Goal: Task Accomplishment & Management: Complete application form

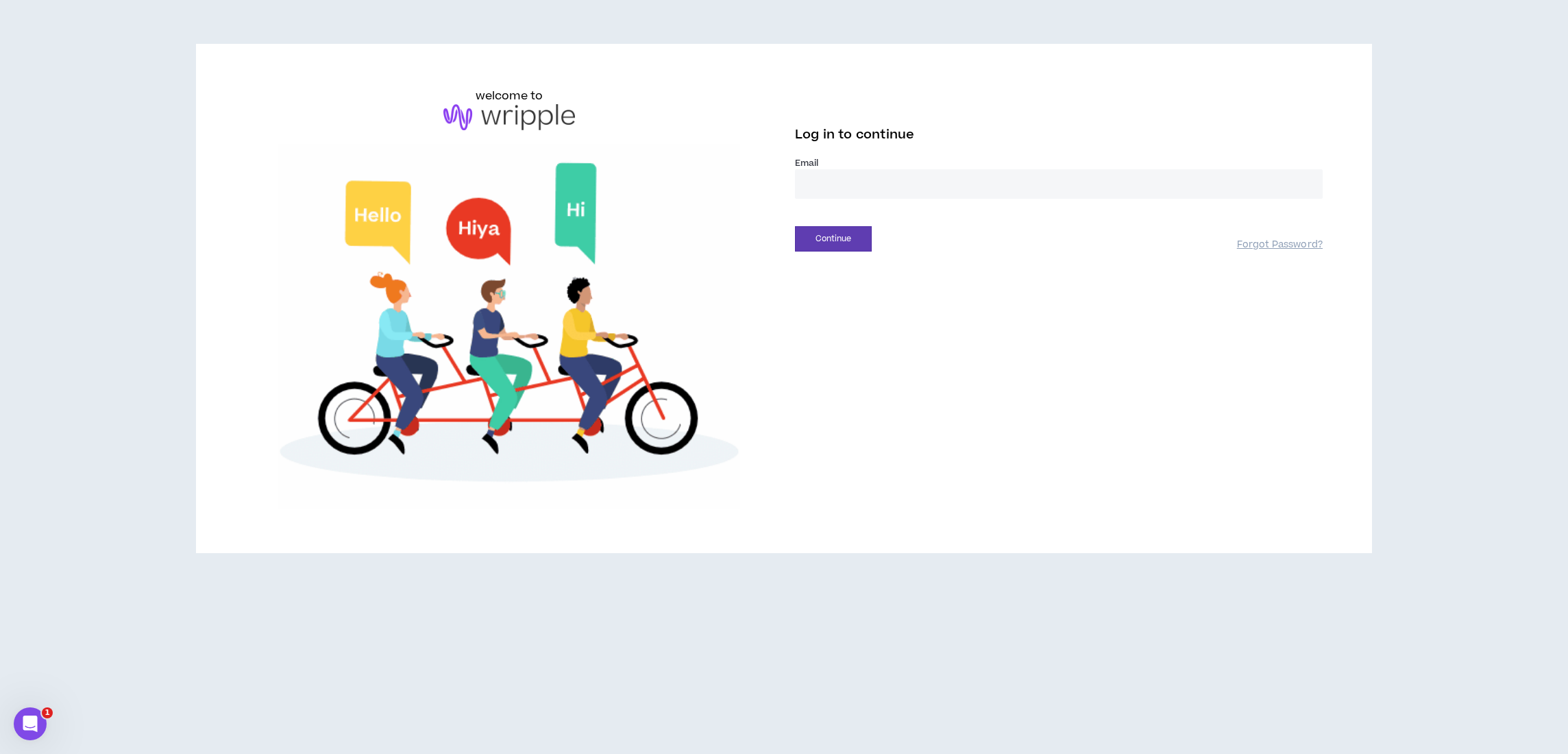
type input "**********"
click at [833, 238] on button "Continue" at bounding box center [833, 239] width 77 height 25
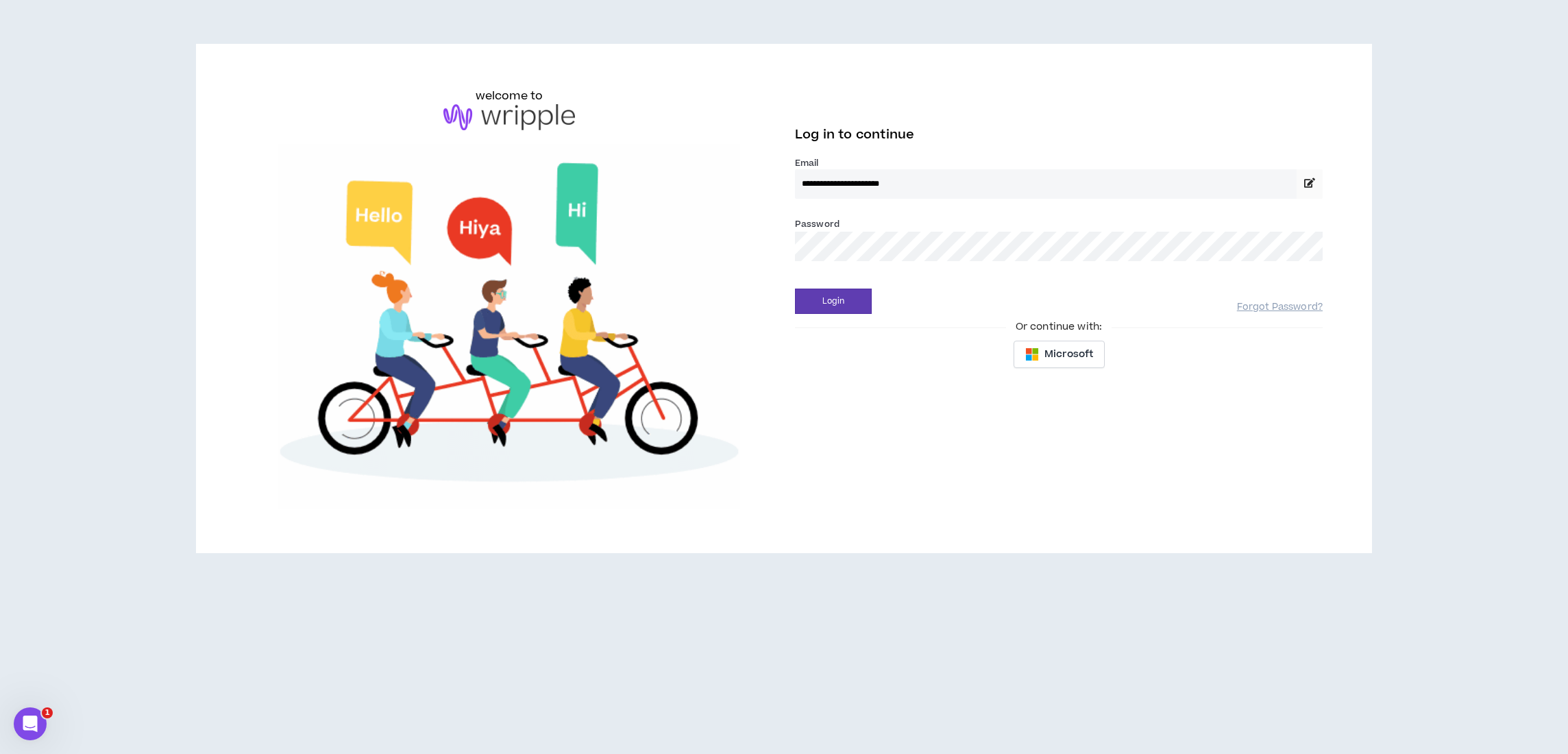
click at [833, 301] on button "Login" at bounding box center [833, 301] width 77 height 25
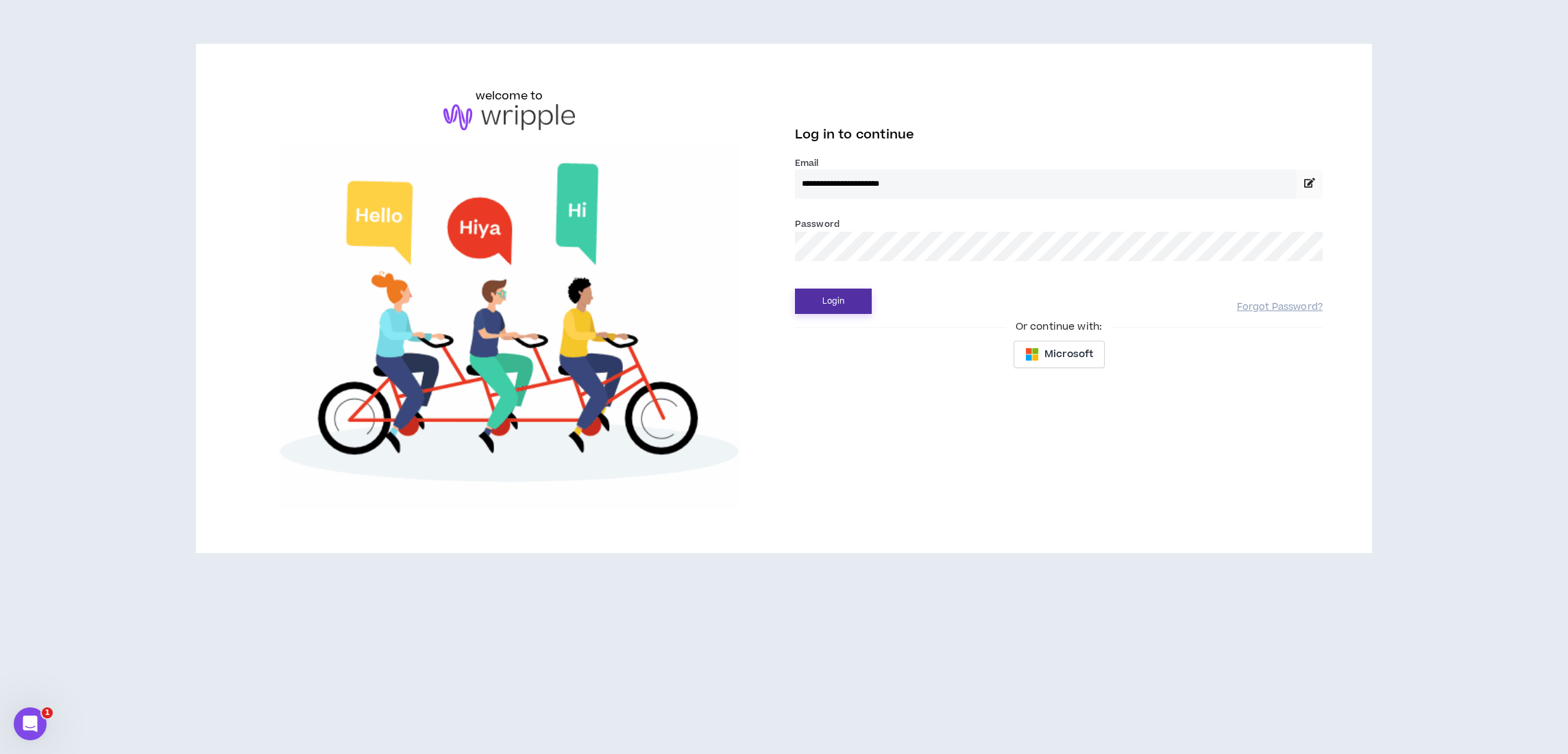
click at [835, 290] on button "Login" at bounding box center [833, 301] width 77 height 25
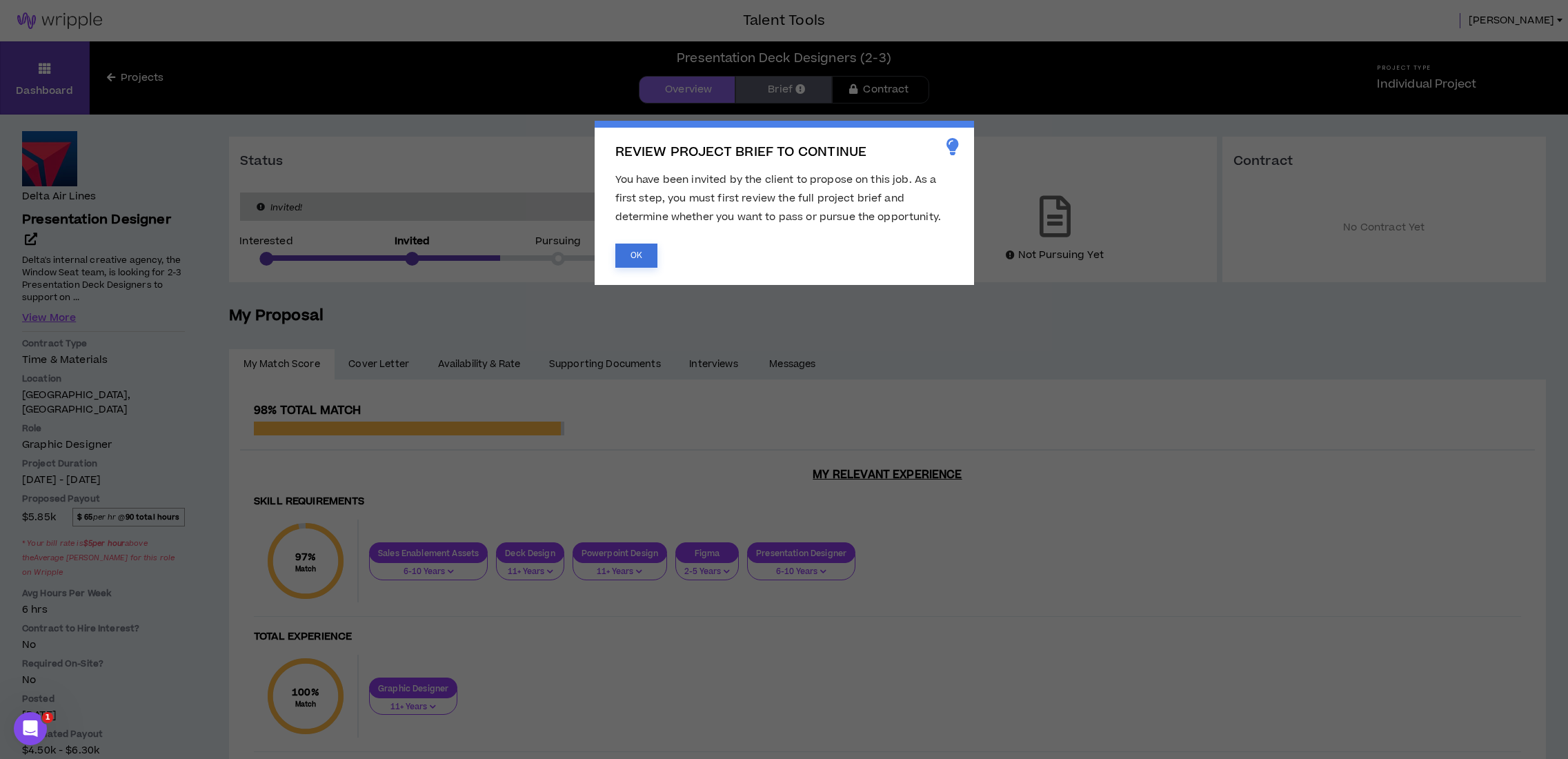
click at [636, 243] on button "OK" at bounding box center [636, 255] width 42 height 25
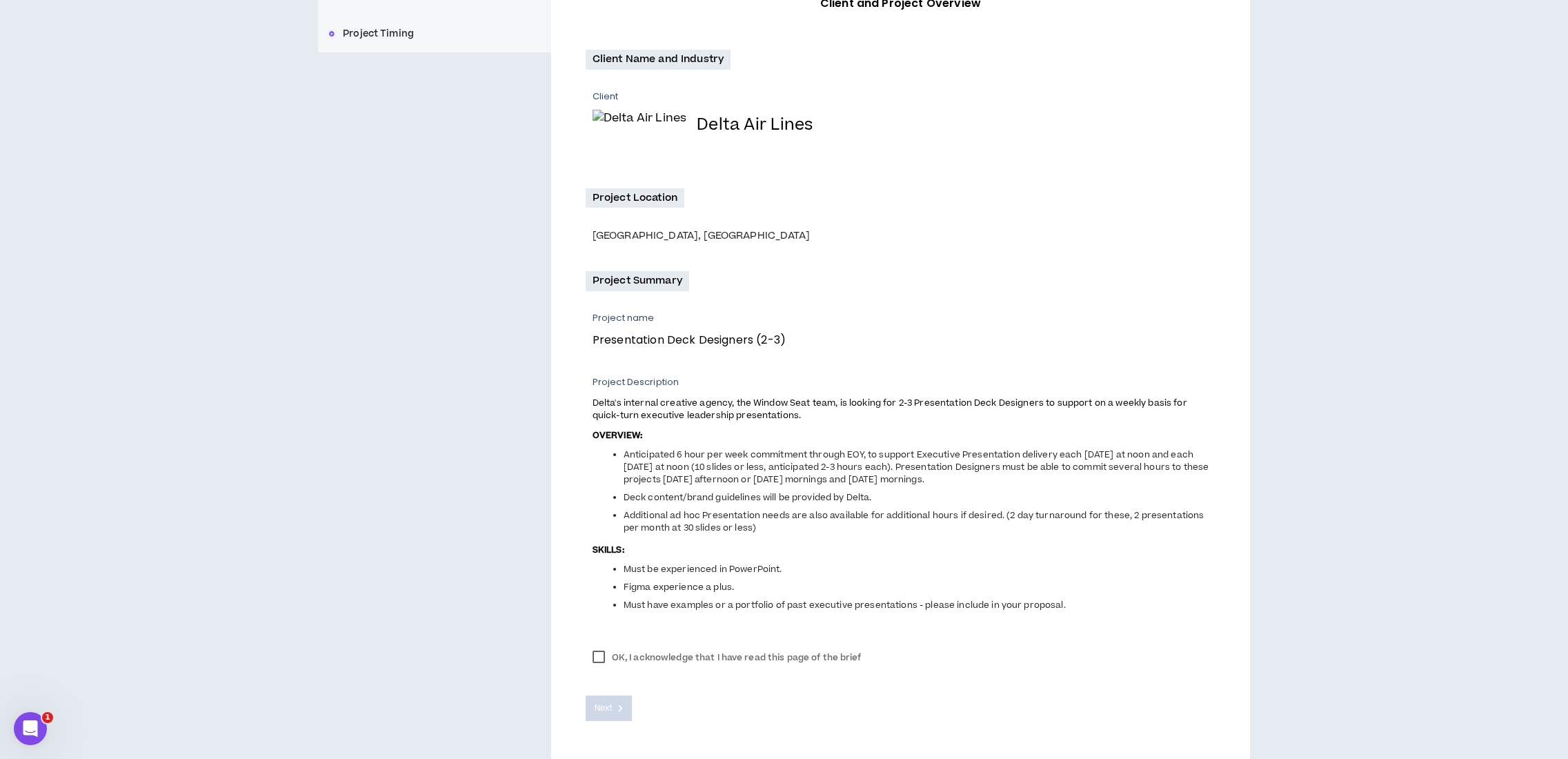
scroll to position [274, 0]
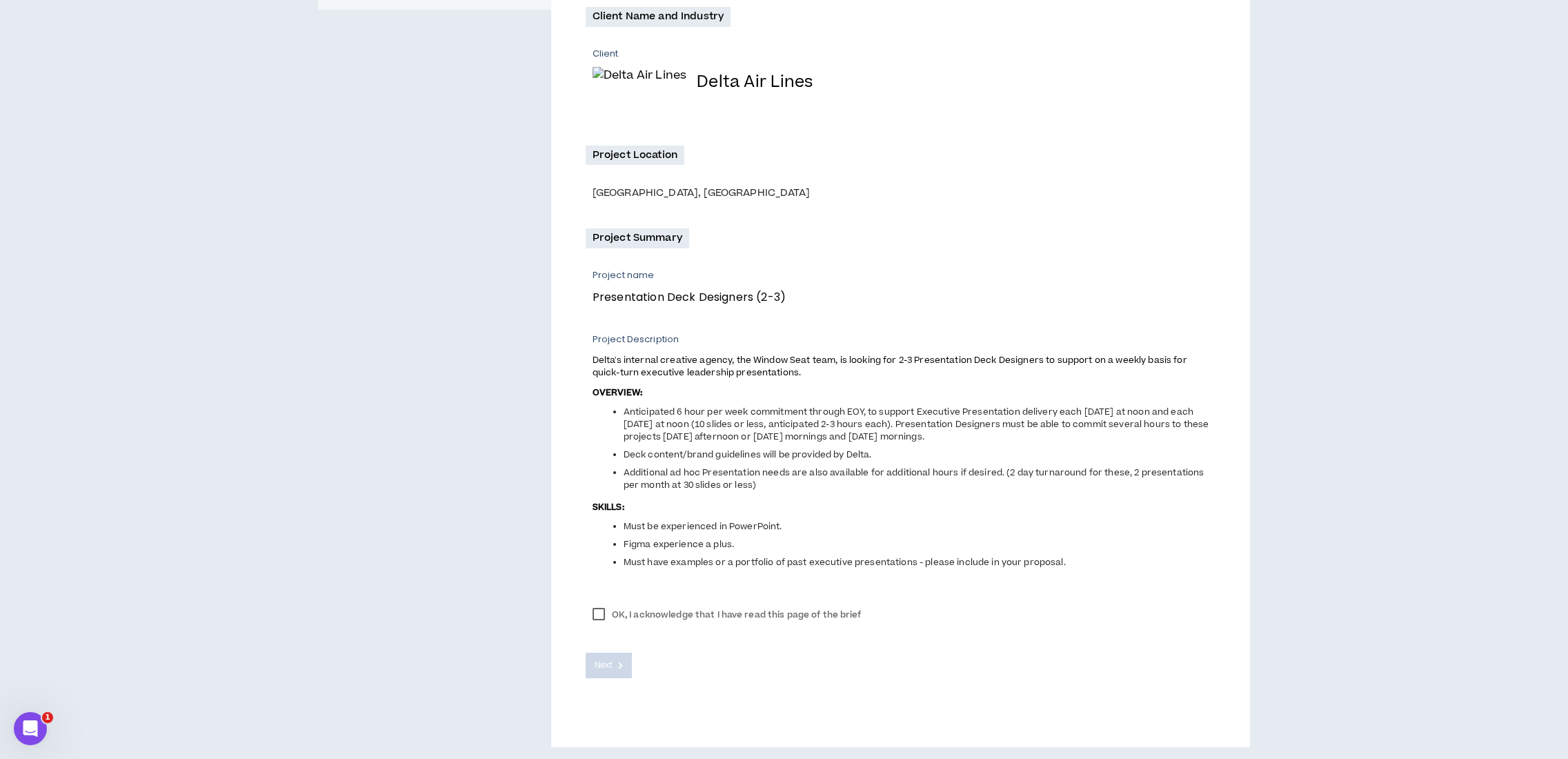
click at [601, 608] on label "OK, I acknowledge that I have read this page of the brief" at bounding box center [727, 615] width 283 height 21
click at [608, 664] on span "Next" at bounding box center [604, 665] width 18 height 13
click at [601, 663] on div "OK, I acknowledge that I have read this page of the brief Next" at bounding box center [901, 637] width 630 height 82
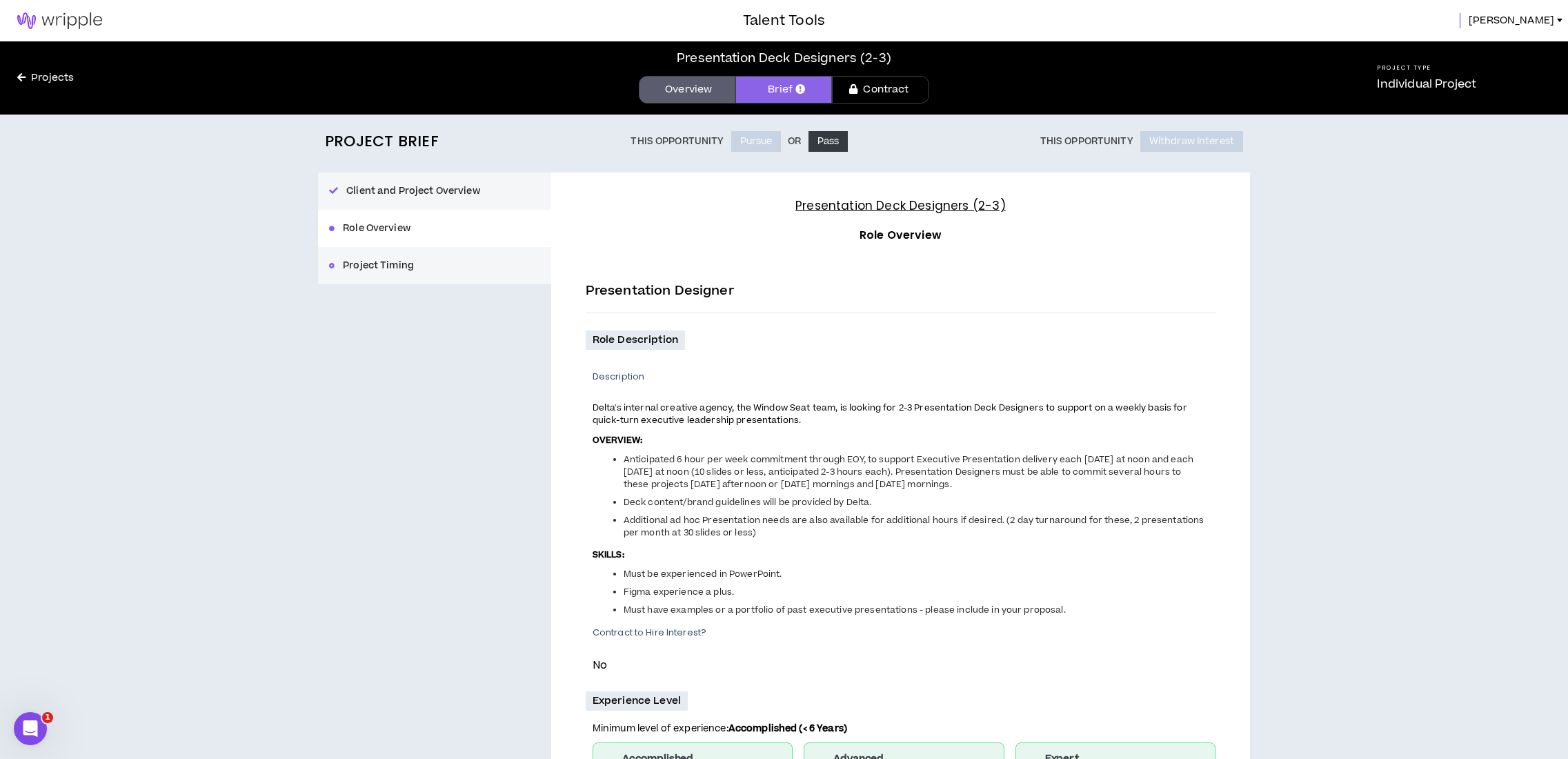
scroll to position [336, 0]
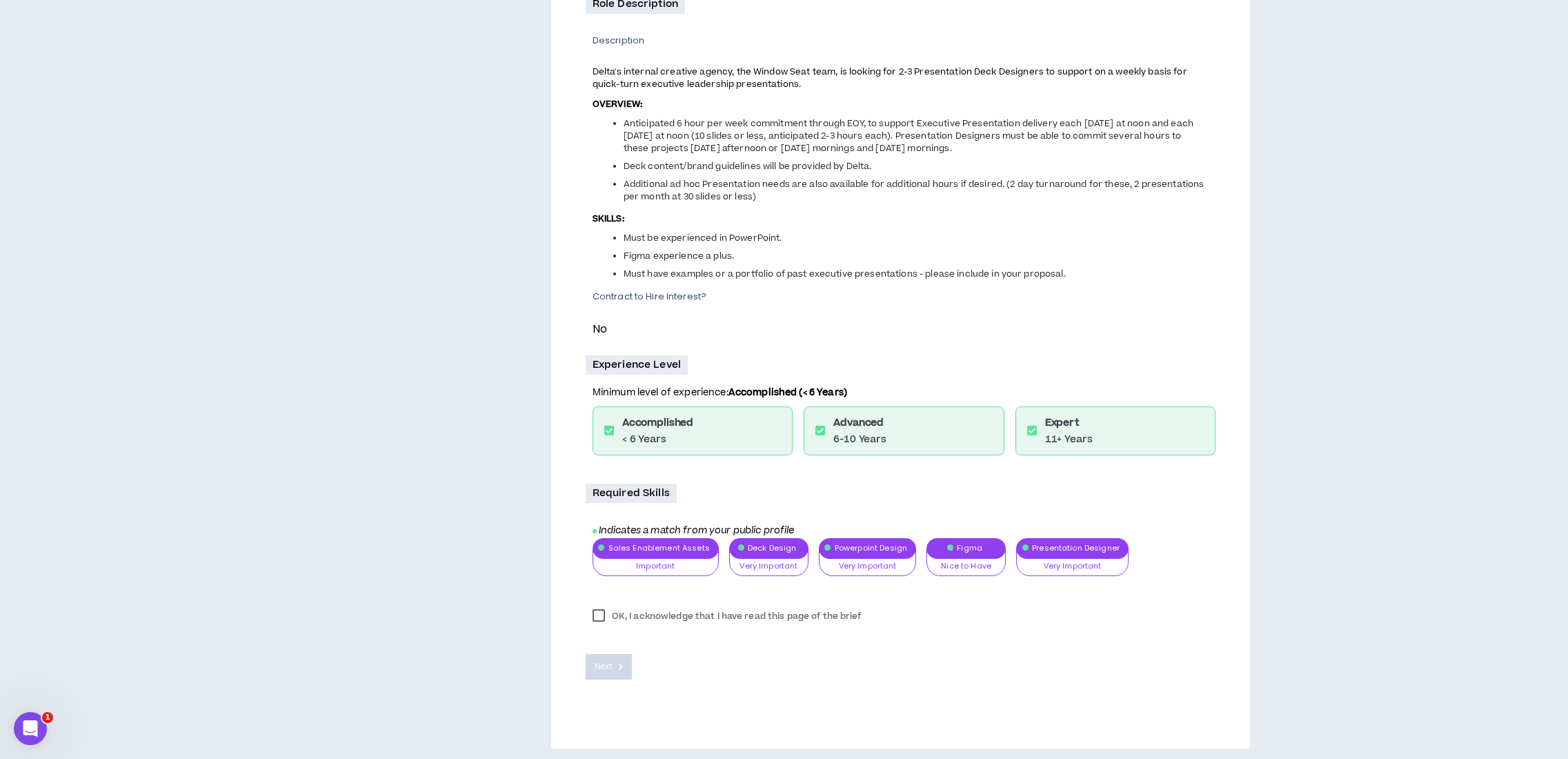
click at [598, 610] on label "OK, I acknowledge that I have read this page of the brief" at bounding box center [727, 616] width 283 height 21
click at [606, 665] on span "Next" at bounding box center [604, 666] width 18 height 13
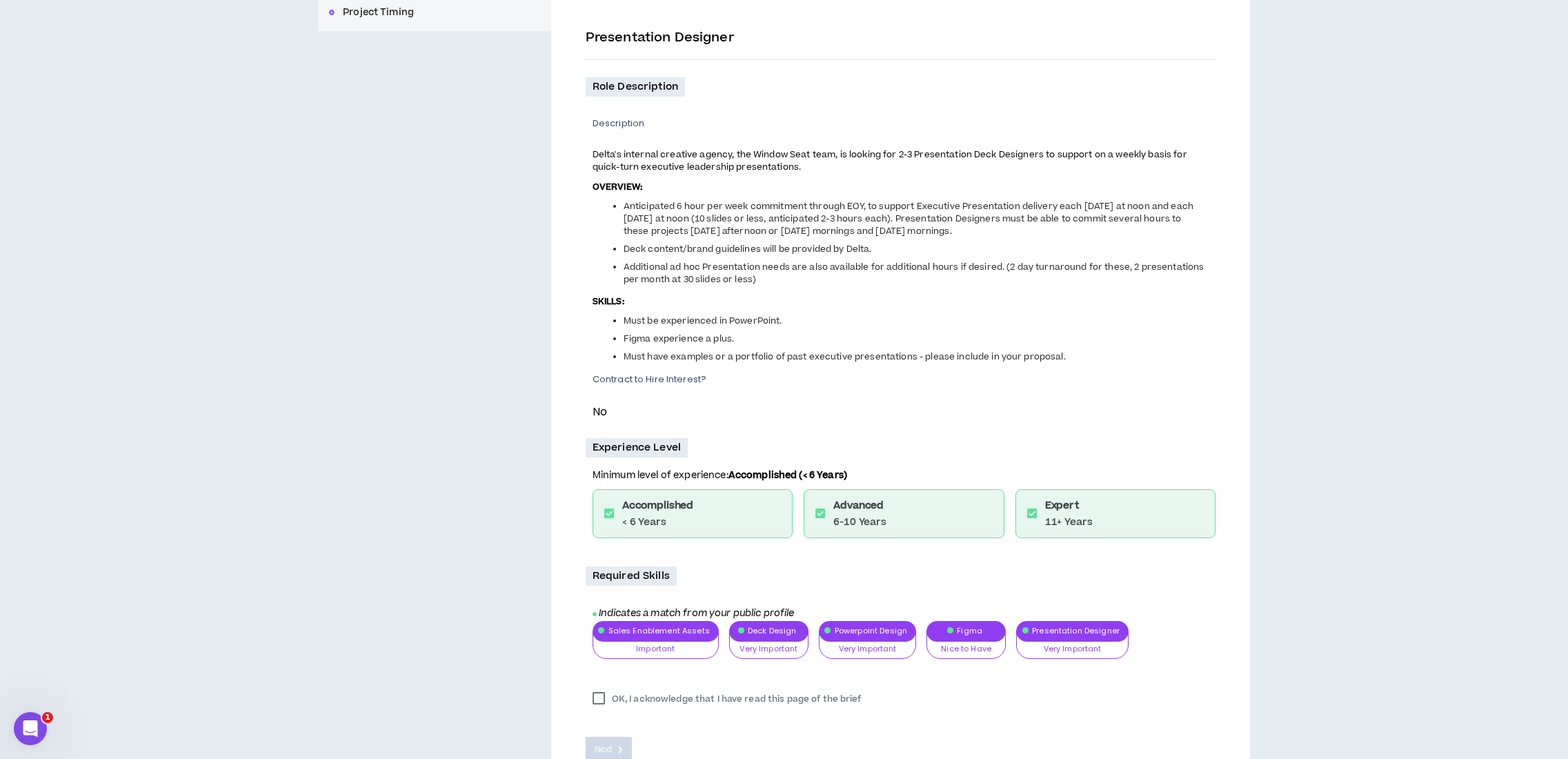
scroll to position [163, 0]
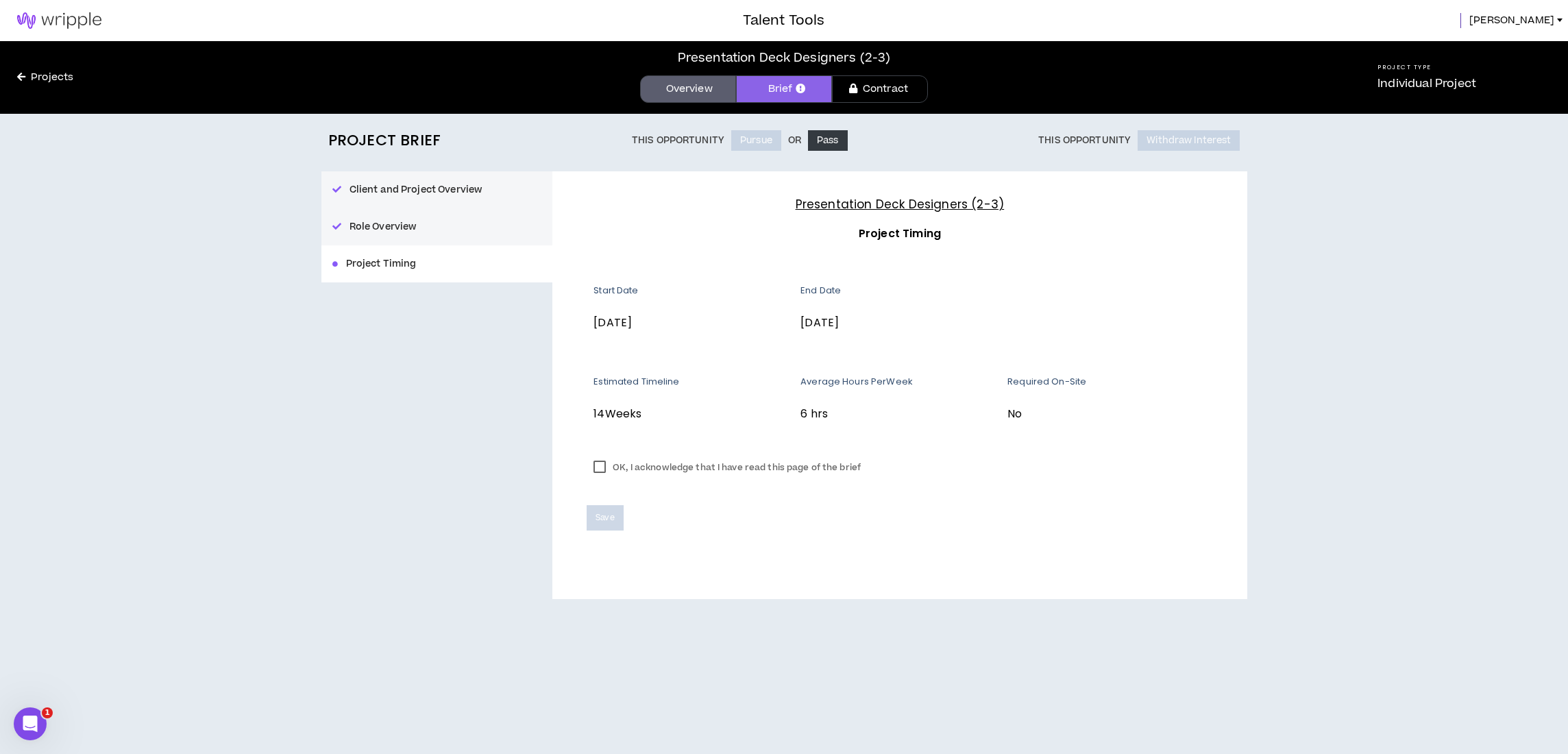
click at [604, 468] on label "OK, I acknowledge that I have read this page of the brief" at bounding box center [728, 467] width 281 height 21
click at [609, 513] on span "Save" at bounding box center [604, 518] width 19 height 13
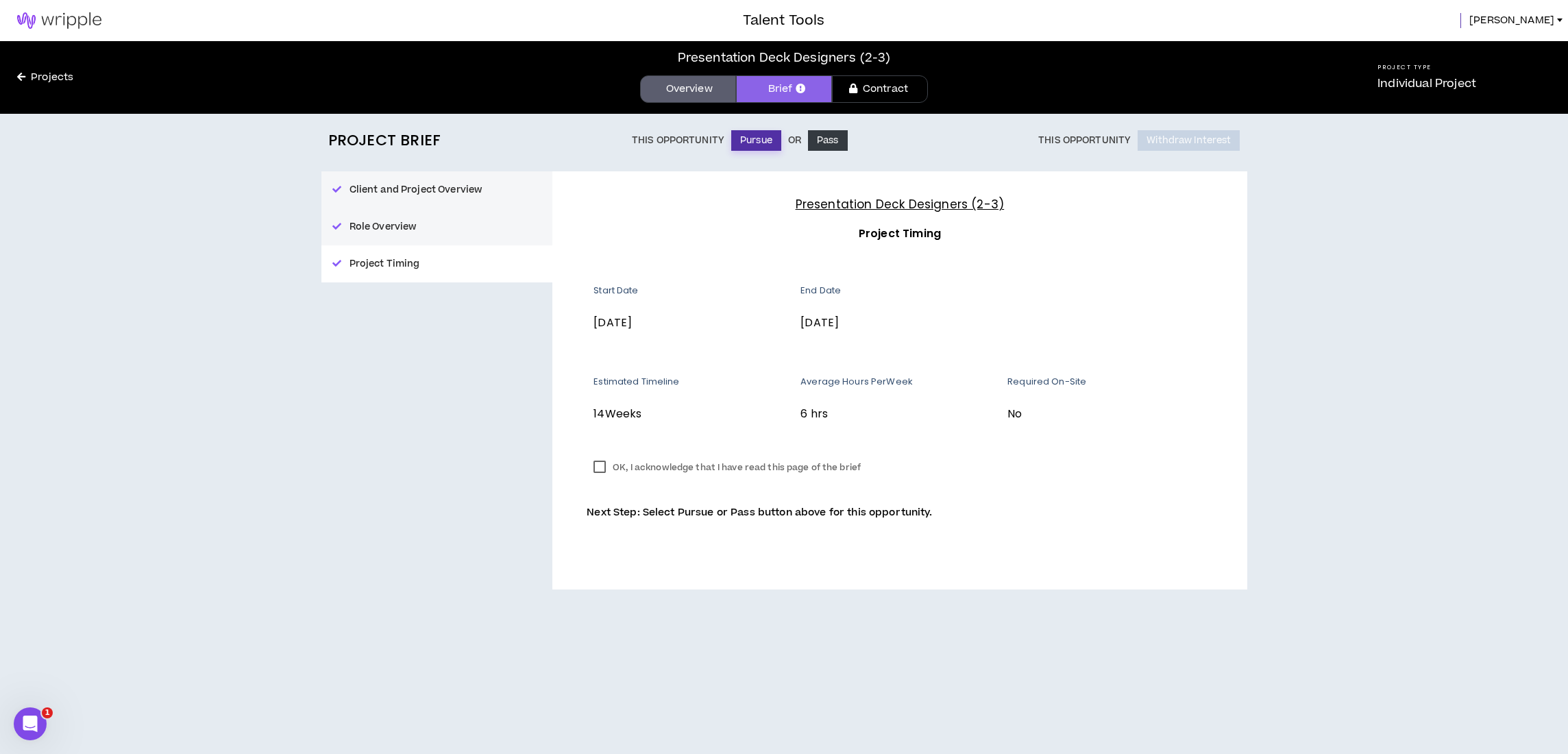
click at [752, 144] on button "Pursue" at bounding box center [756, 140] width 50 height 21
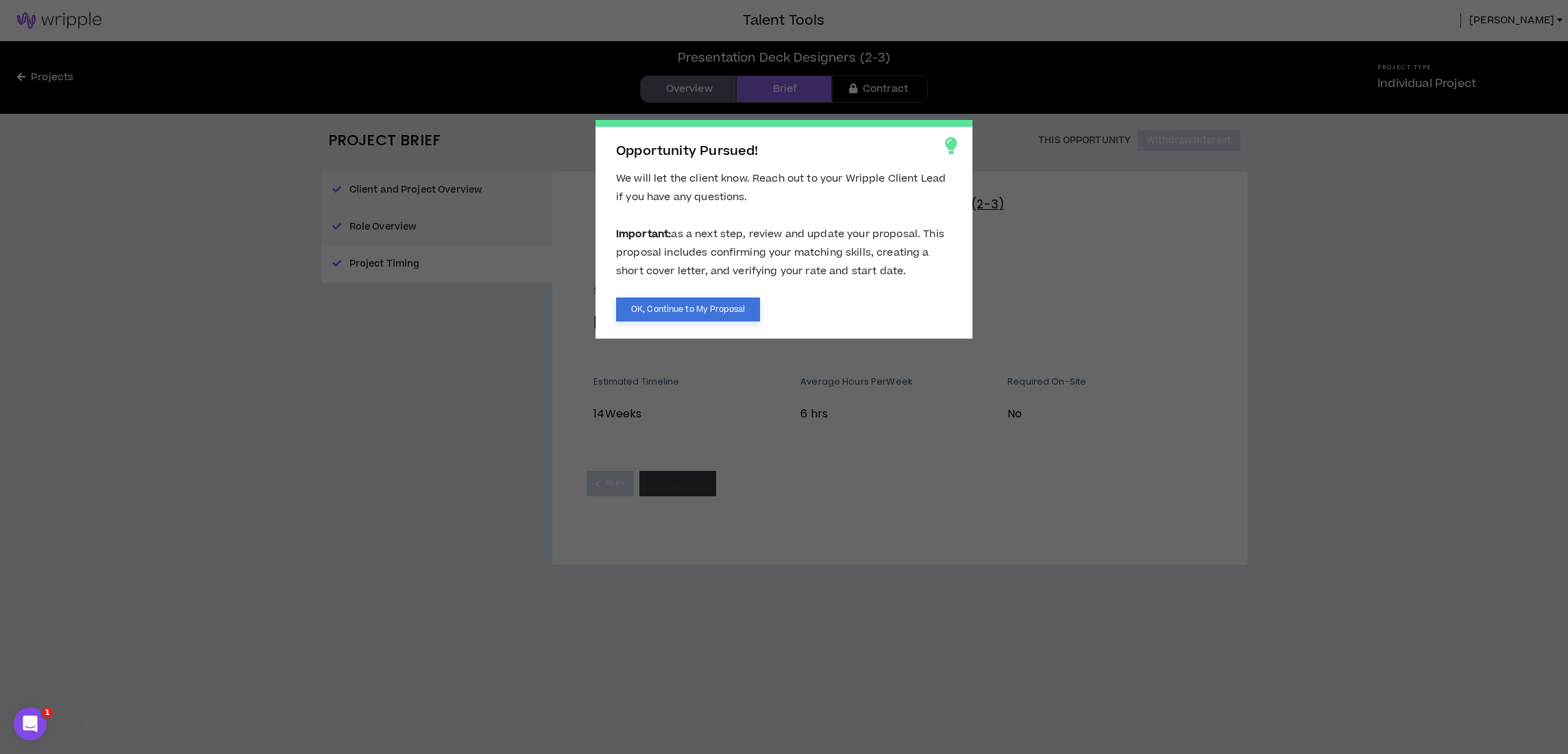
click at [698, 312] on button "OK, Continue to My Proposal" at bounding box center [688, 309] width 144 height 24
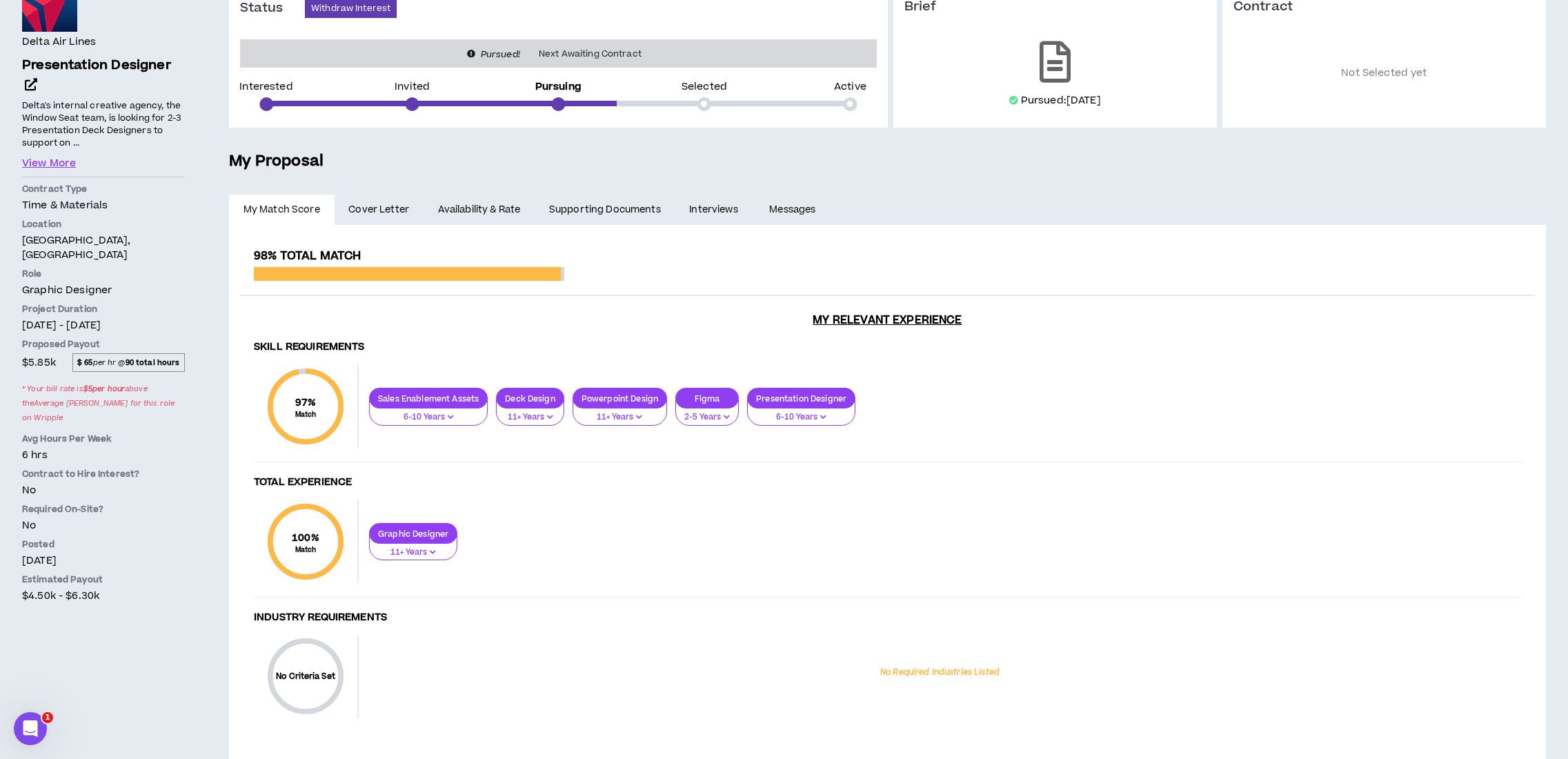
scroll to position [185, 0]
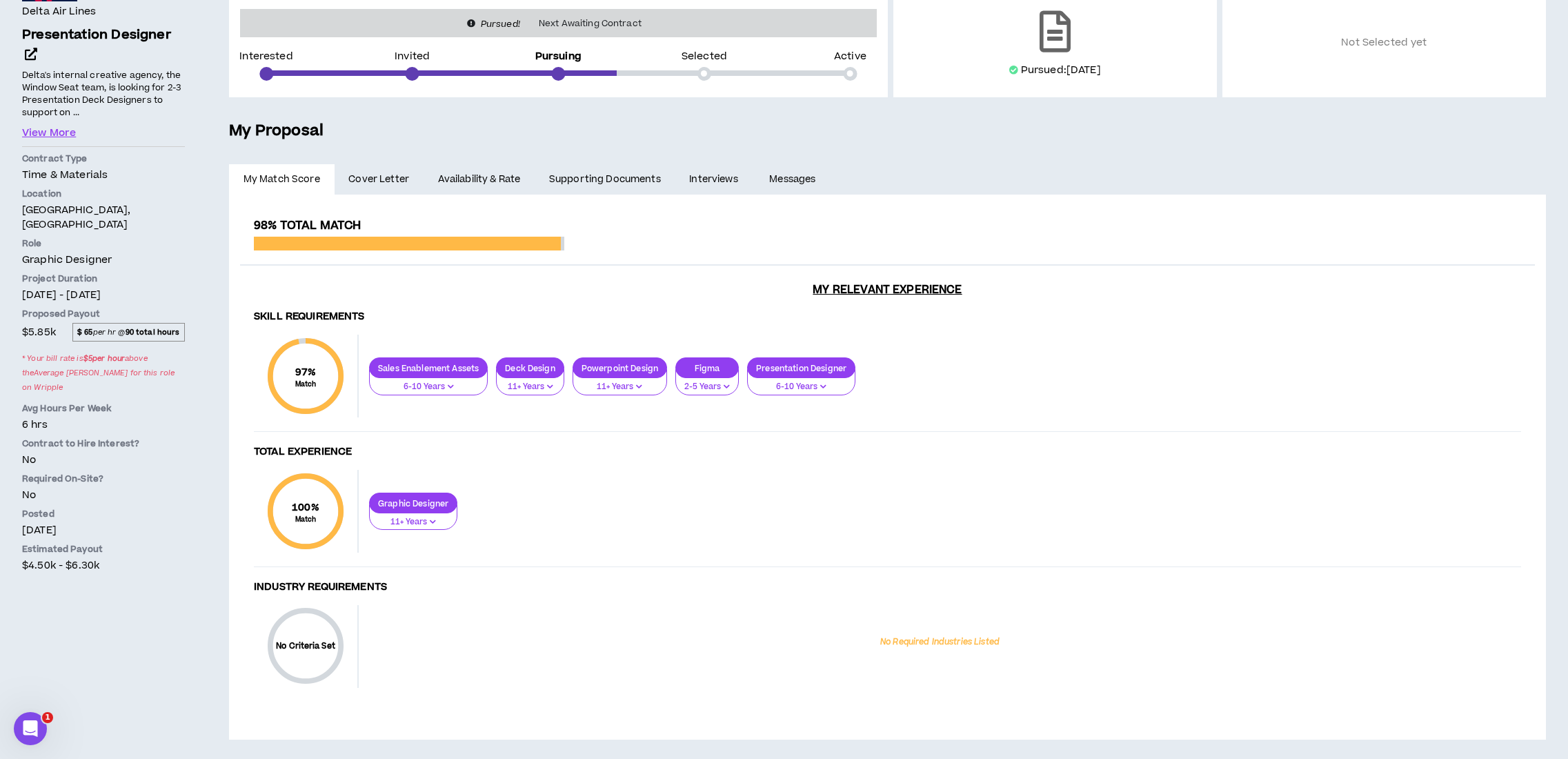
click at [377, 184] on span "Cover Letter" at bounding box center [379, 179] width 61 height 15
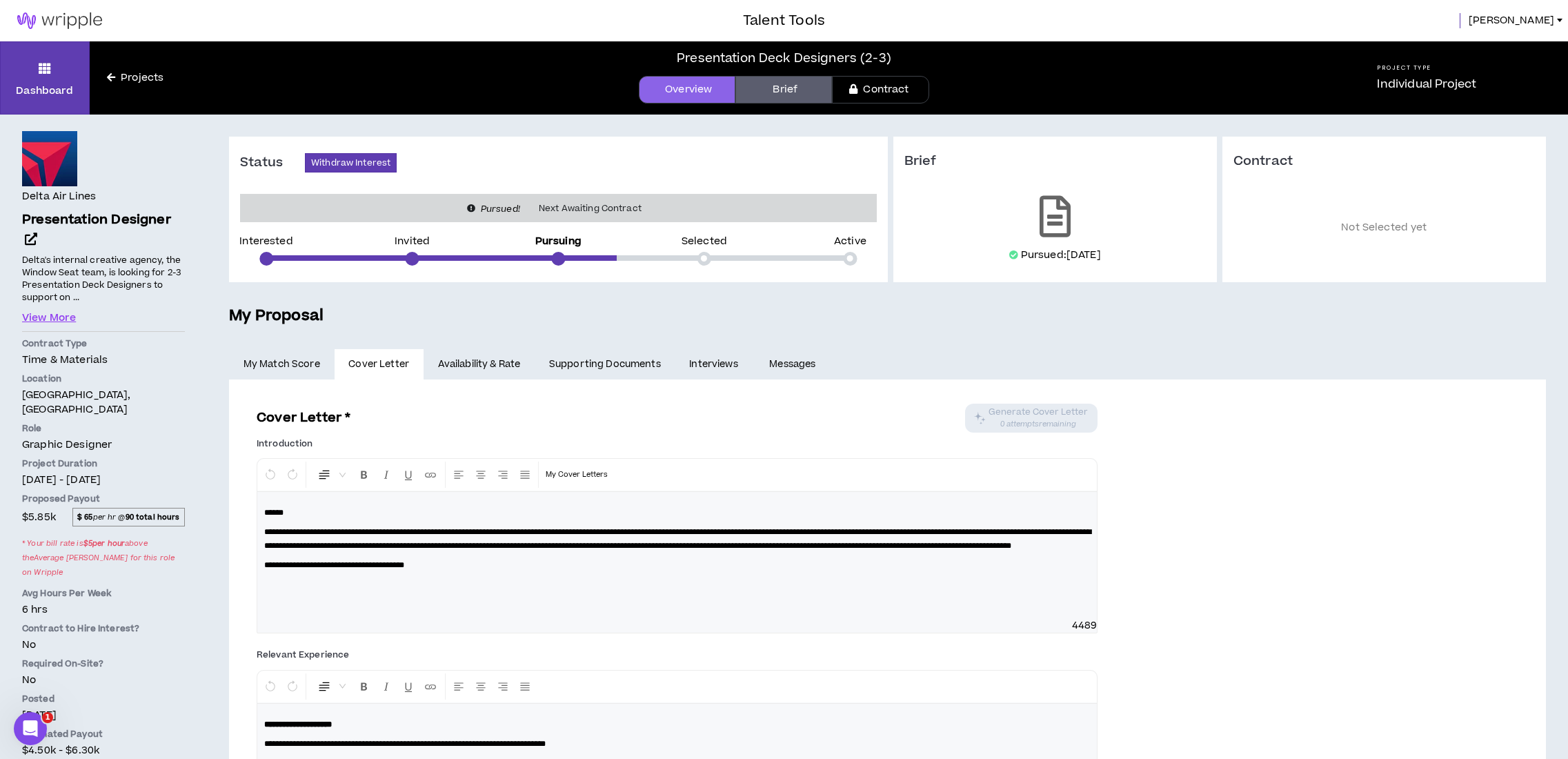
click at [500, 352] on link "Availability & Rate" at bounding box center [479, 364] width 111 height 30
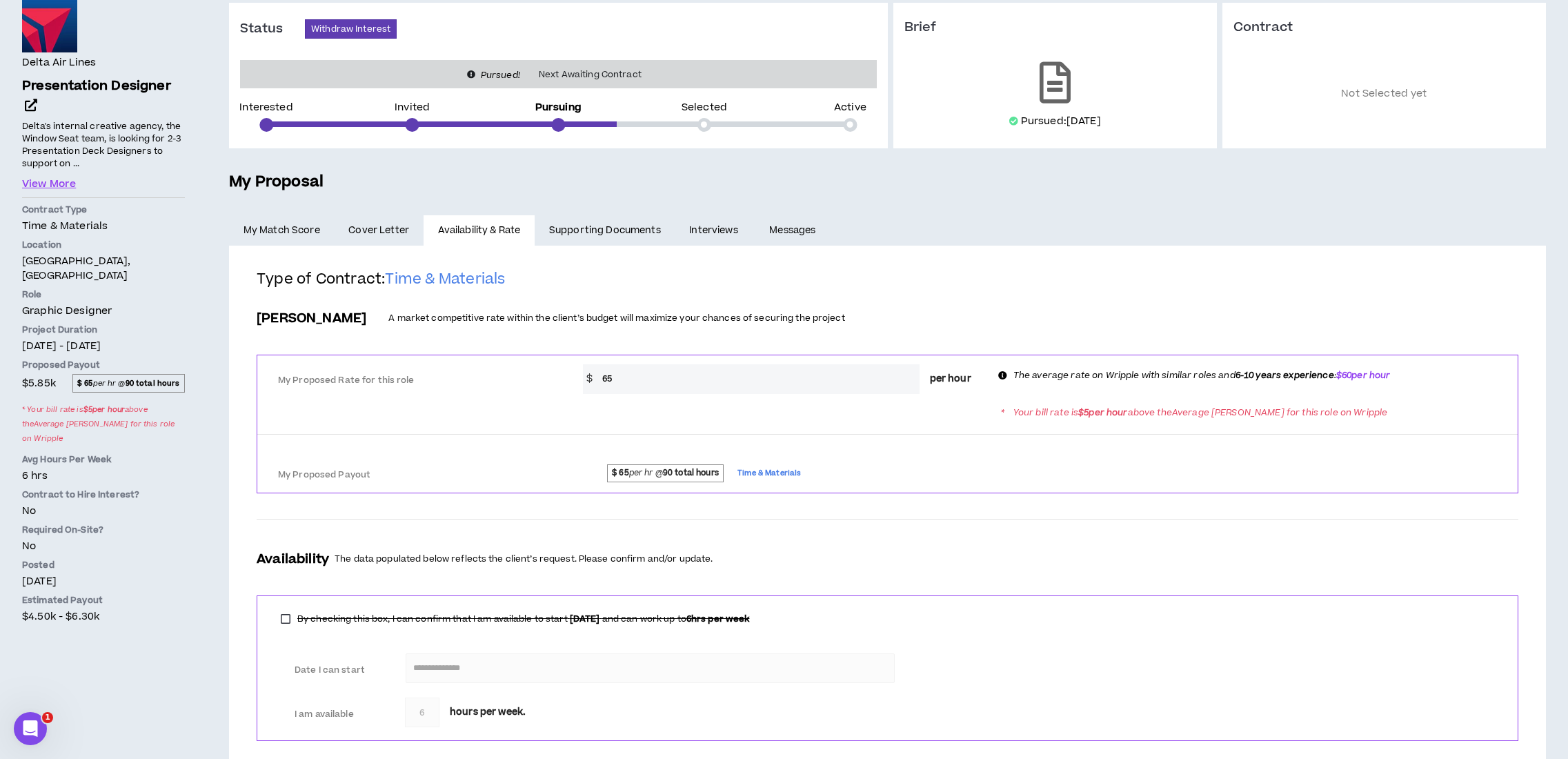
scroll to position [206, 0]
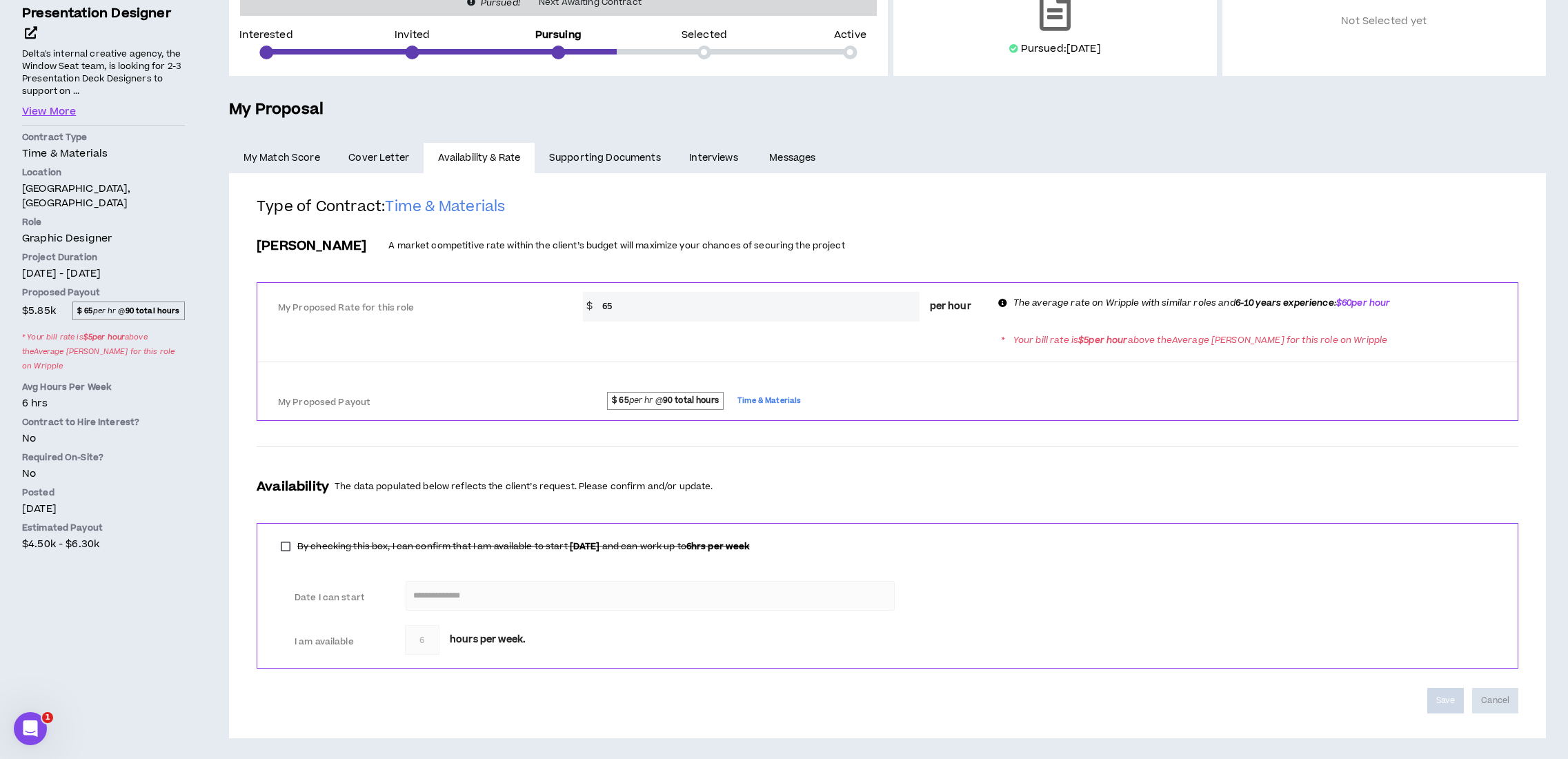
click at [565, 165] on link "Supporting Documents" at bounding box center [605, 157] width 140 height 30
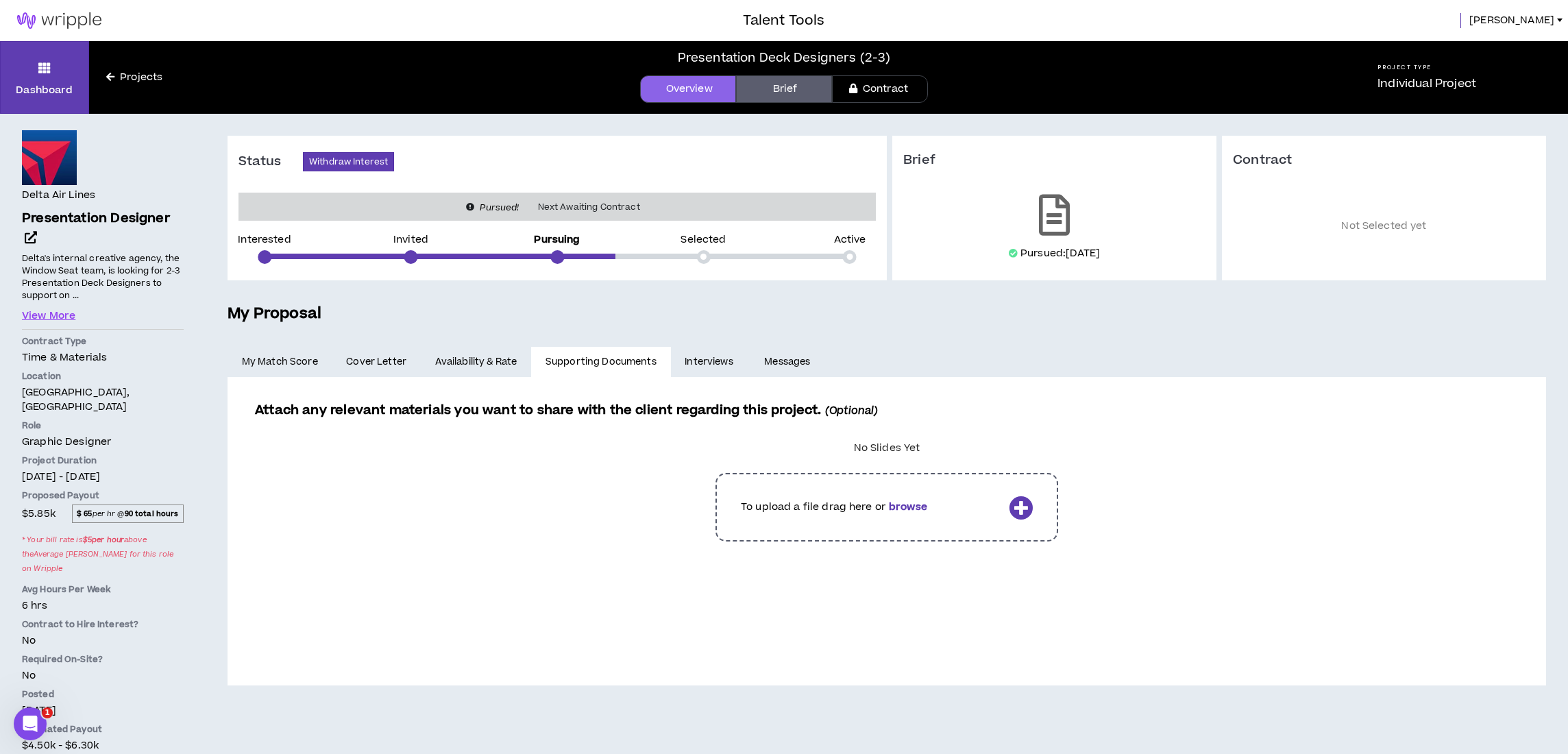
click at [701, 352] on link "Interviews" at bounding box center [711, 362] width 79 height 30
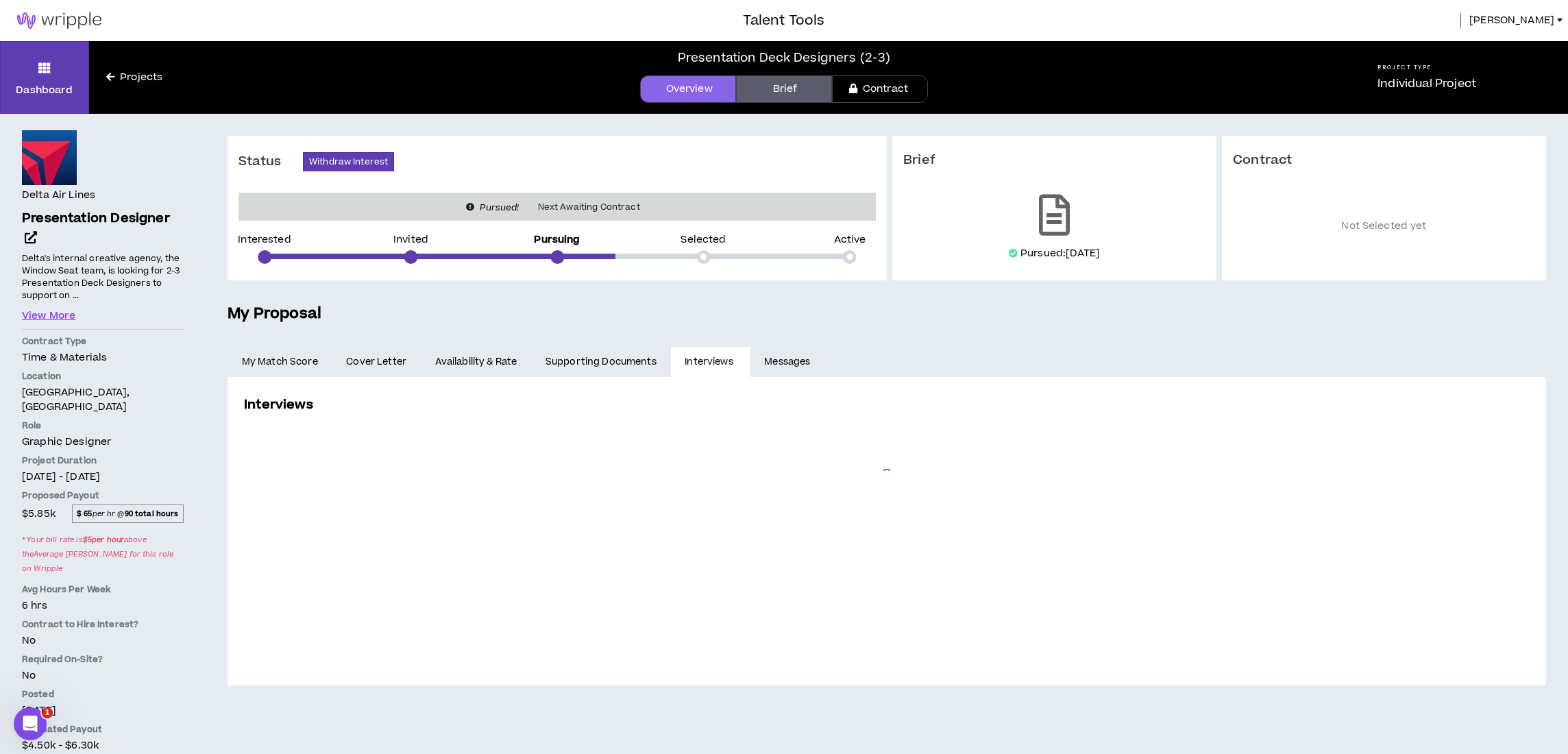
click at [786, 358] on link "Messages" at bounding box center [789, 362] width 78 height 30
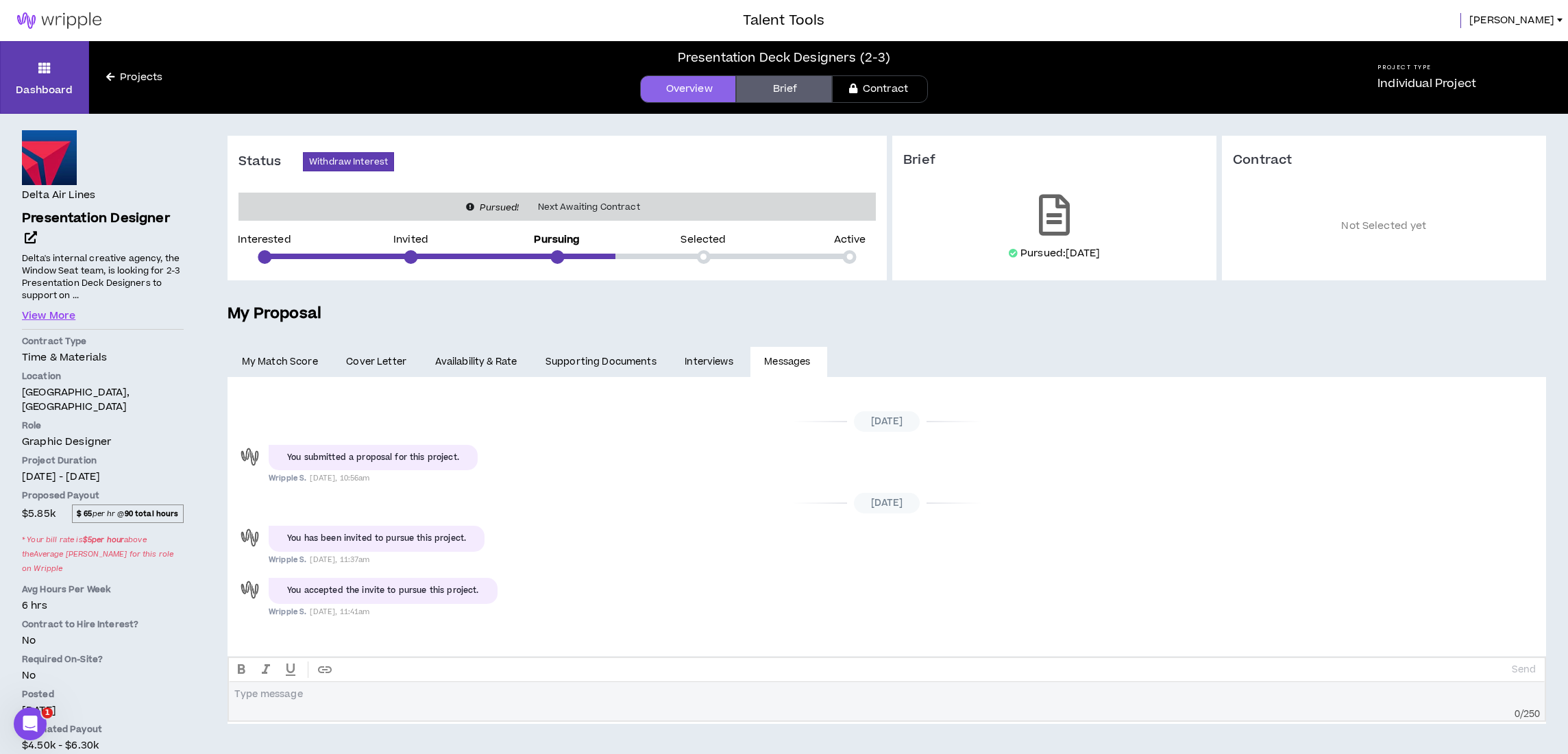
click at [727, 354] on link "Interviews" at bounding box center [711, 362] width 79 height 30
